Goal: Navigation & Orientation: Find specific page/section

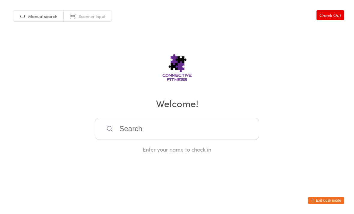
click at [332, 197] on button "Exit kiosk mode" at bounding box center [326, 200] width 36 height 7
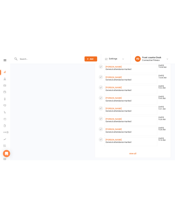
scroll to position [891, 0]
